Goal: Find specific page/section: Find specific page/section

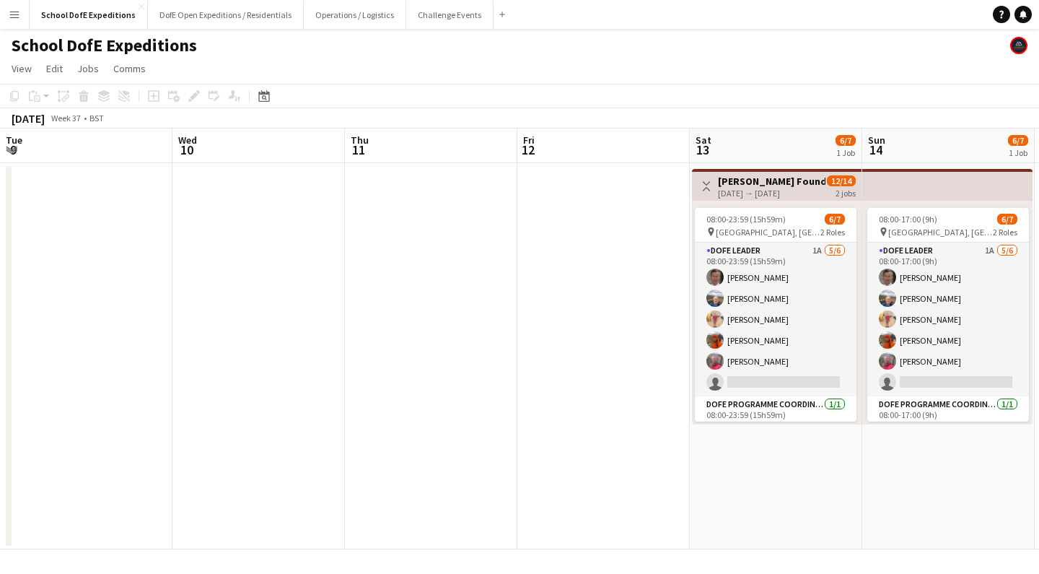
scroll to position [24, 0]
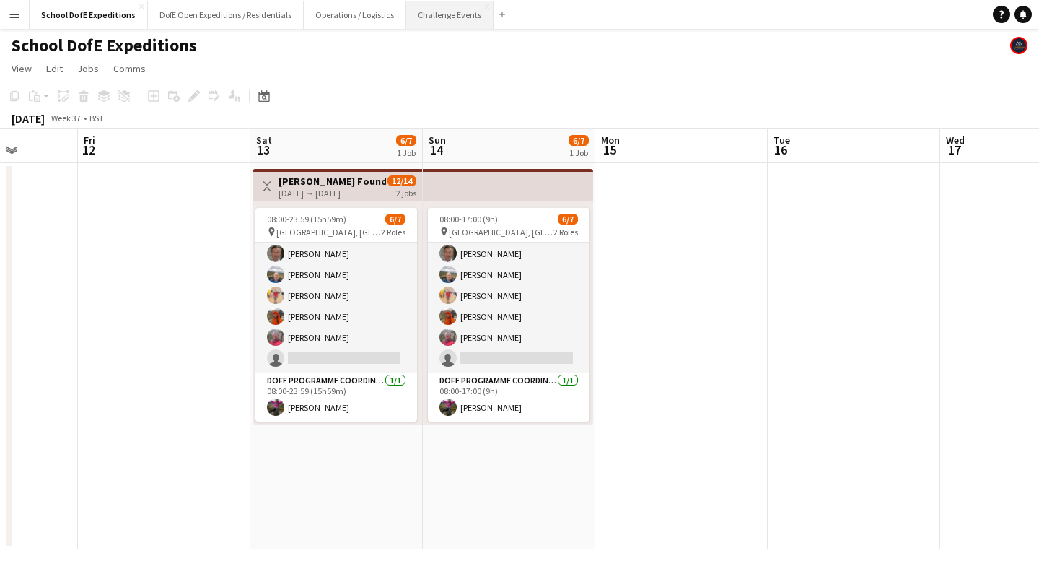
click at [440, 14] on button "Challenge Events Close" at bounding box center [449, 15] width 87 height 28
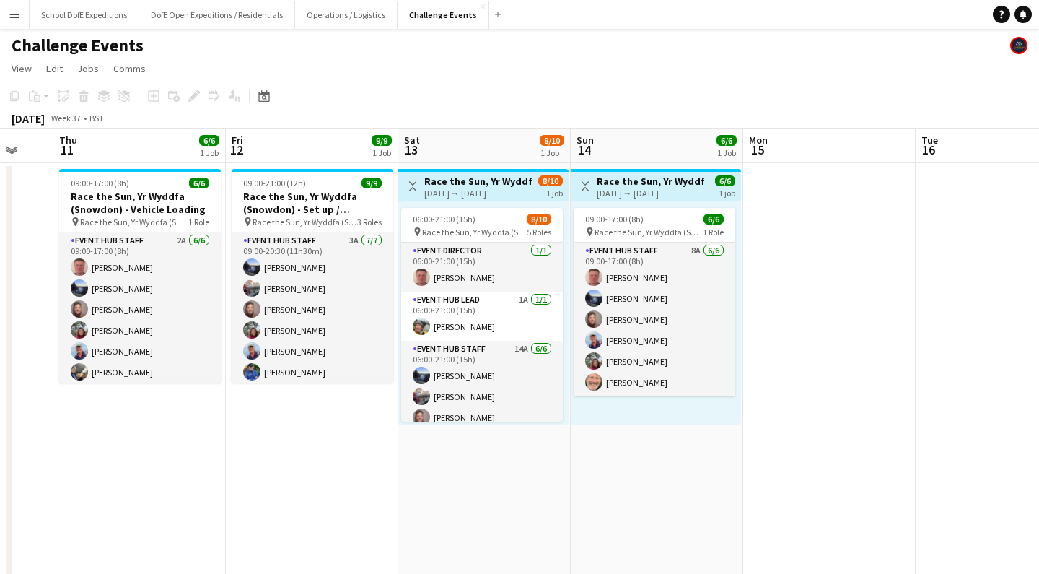
scroll to position [0, 290]
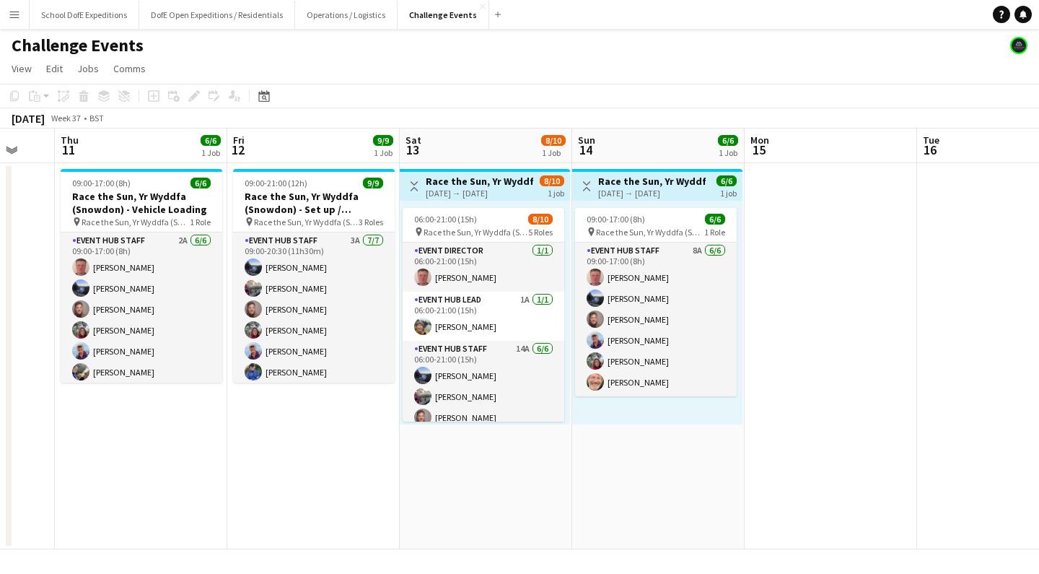
click at [14, 13] on app-icon "Menu" at bounding box center [15, 15] width 12 height 12
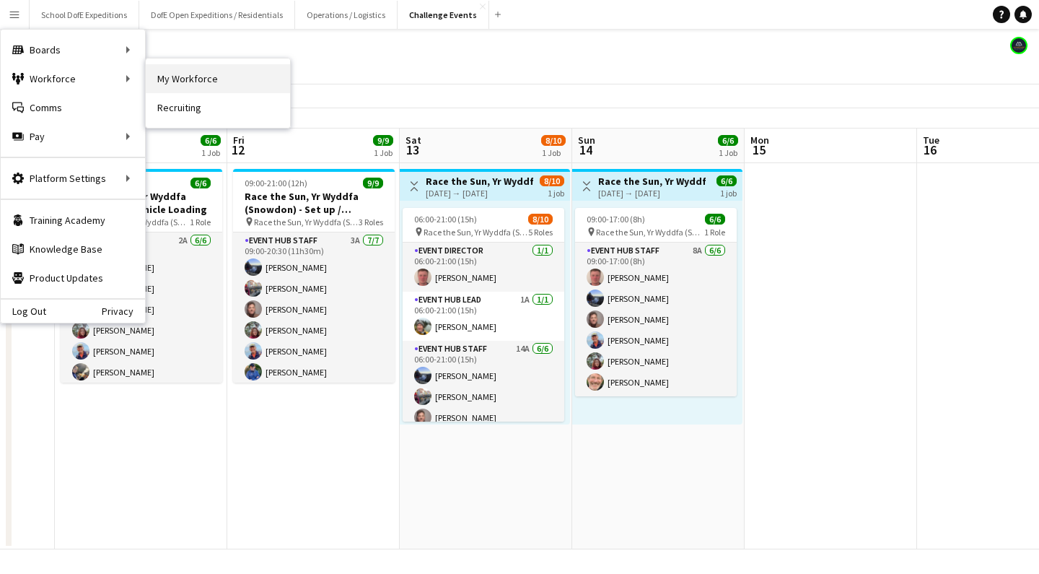
click at [180, 78] on link "My Workforce" at bounding box center [218, 78] width 144 height 29
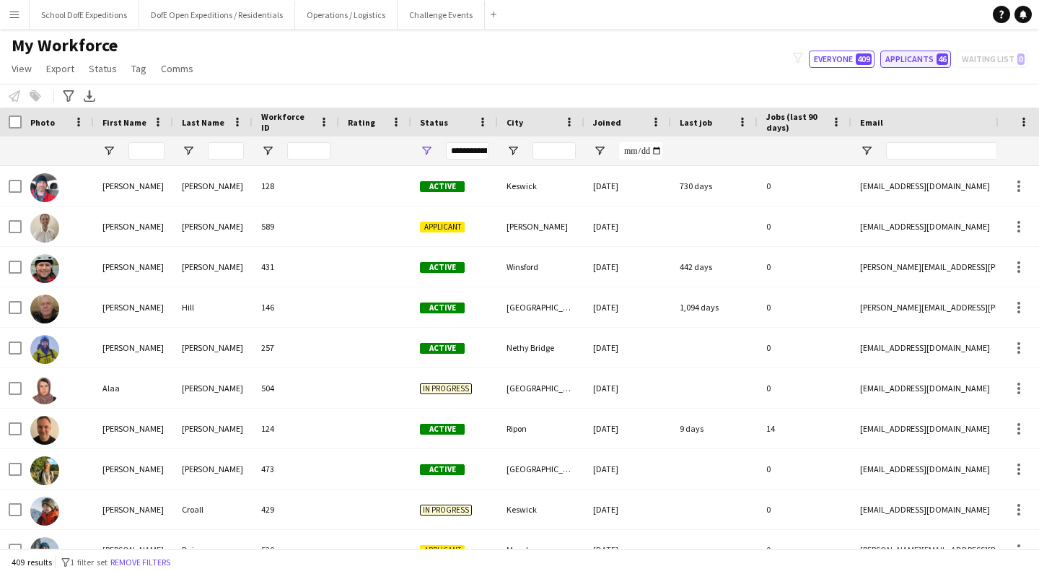
click at [921, 60] on button "Applicants 46" at bounding box center [915, 59] width 71 height 17
type input "**********"
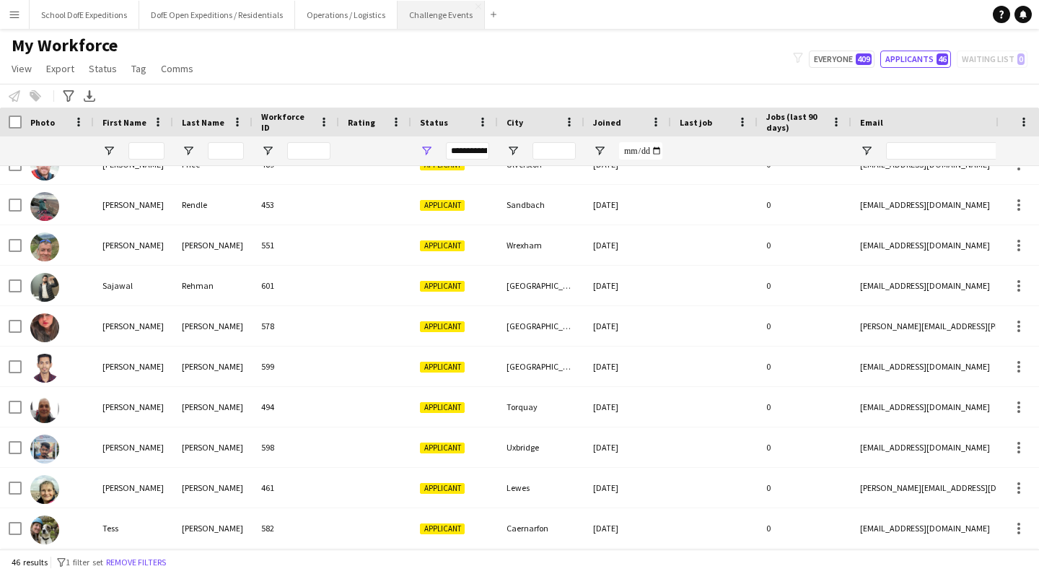
click at [427, 13] on button "Challenge Events Close" at bounding box center [441, 15] width 87 height 28
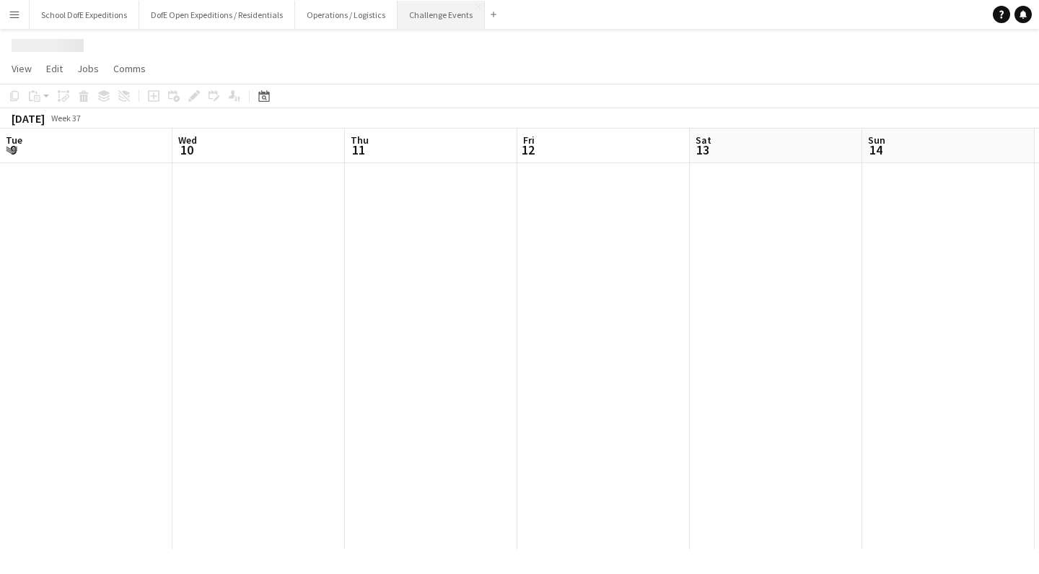
scroll to position [0, 290]
